Goal: Task Accomplishment & Management: Manage account settings

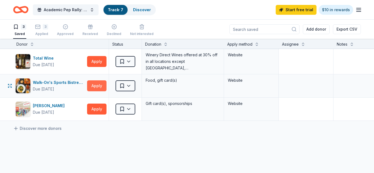
click at [93, 86] on button "Apply" at bounding box center [96, 86] width 19 height 11
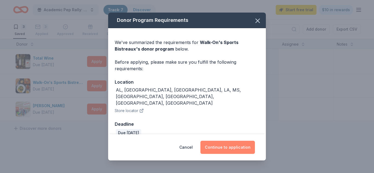
click at [222, 143] on button "Continue to application" at bounding box center [227, 147] width 54 height 13
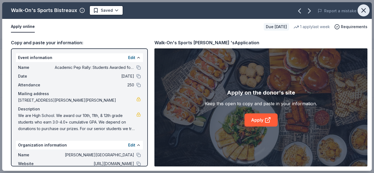
click at [366, 9] on icon "button" at bounding box center [364, 11] width 8 height 8
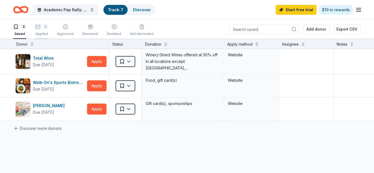
click at [40, 31] on div "3 Applied" at bounding box center [41, 30] width 13 height 12
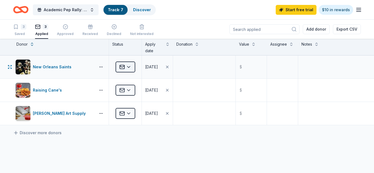
click at [127, 64] on html "Academic Pep Rally: Students Awarded for Academic Excellence Track · 7 Discover…" at bounding box center [187, 86] width 374 height 173
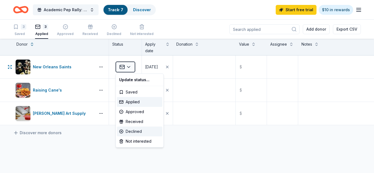
click at [134, 131] on div "Declined" at bounding box center [139, 132] width 45 height 10
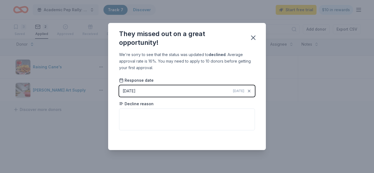
click at [234, 94] on button "[DATE] [DATE]" at bounding box center [187, 91] width 136 height 12
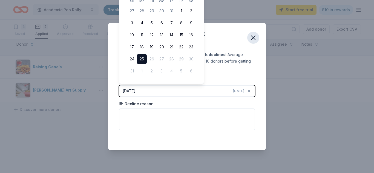
click at [254, 38] on icon "button" at bounding box center [253, 38] width 4 height 4
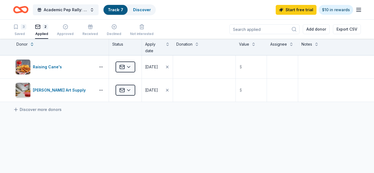
click at [120, 10] on link "Track · 7" at bounding box center [115, 9] width 15 height 5
